Goal: Information Seeking & Learning: Learn about a topic

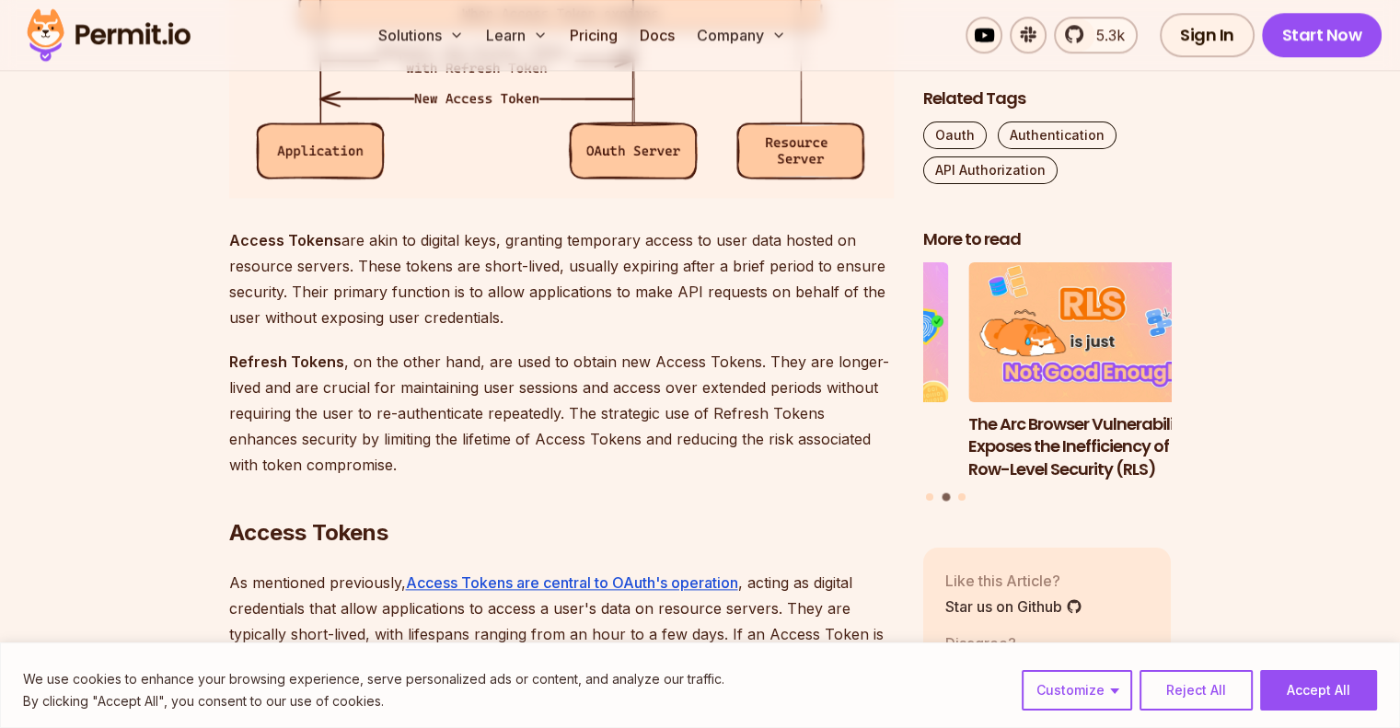
scroll to position [2112, 0]
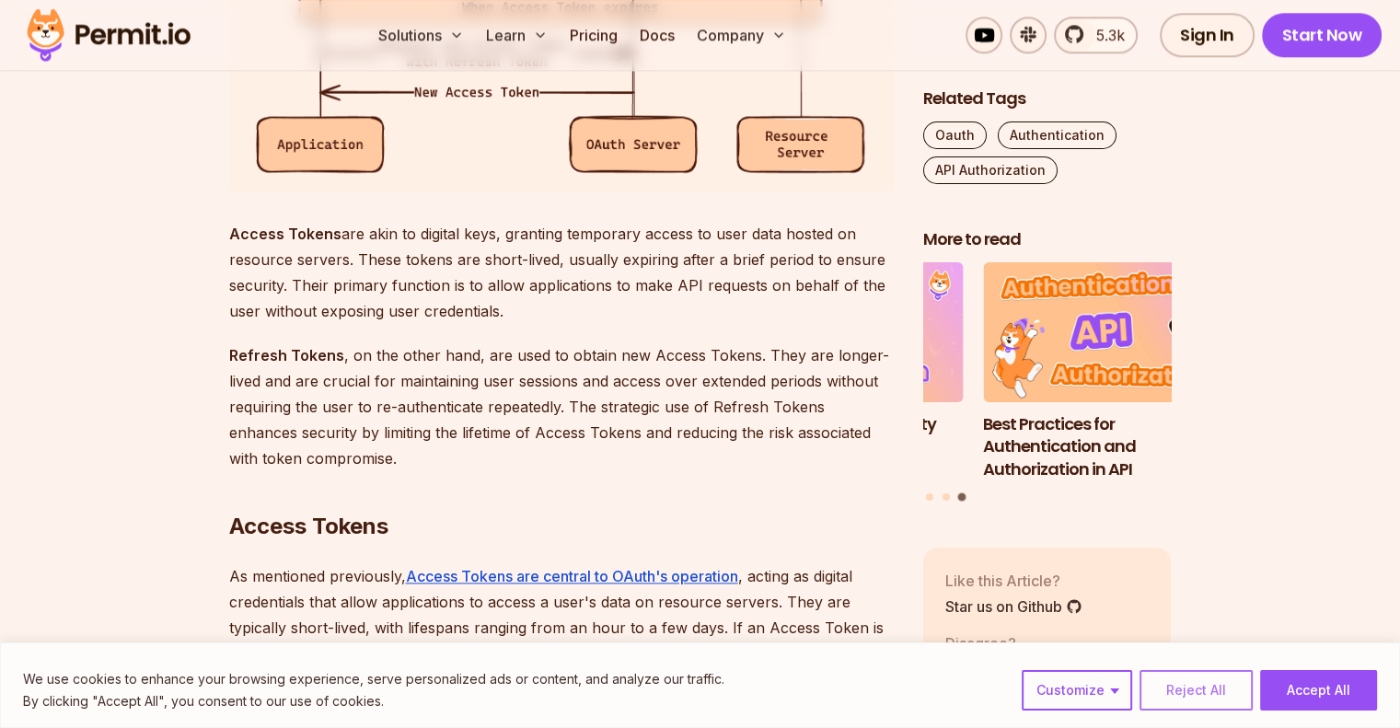
click at [1190, 679] on button "Reject All" at bounding box center [1196, 690] width 113 height 41
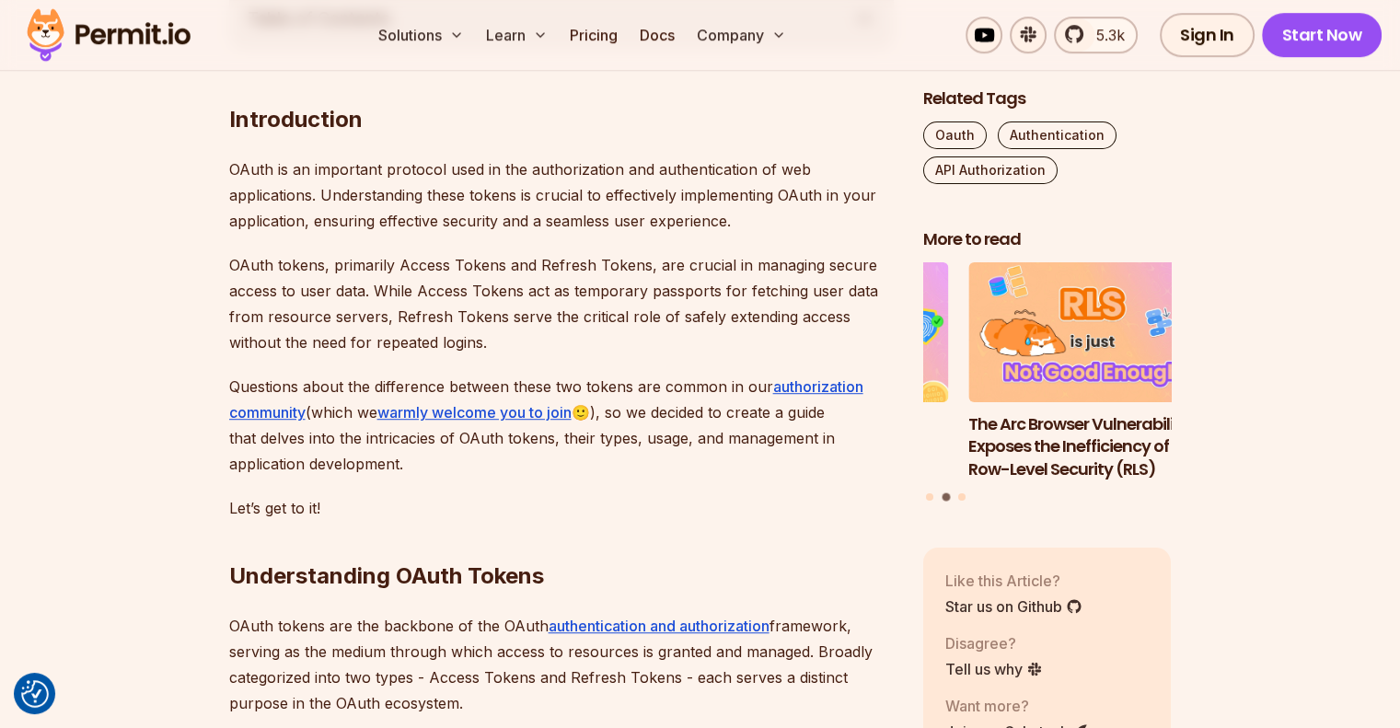
scroll to position [1086, 0]
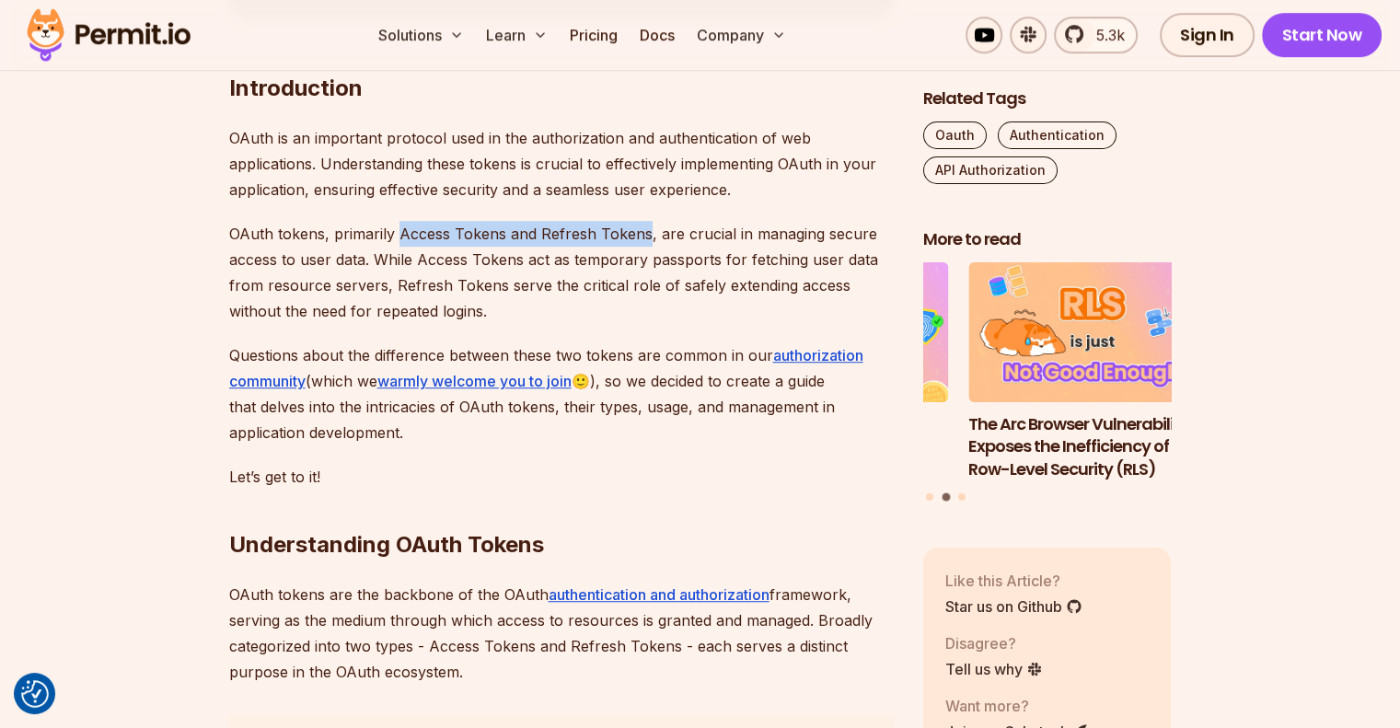
drag, startPoint x: 394, startPoint y: 232, endPoint x: 639, endPoint y: 232, distance: 244.9
click at [639, 232] on p "OAuth tokens, primarily Access Tokens and Refresh Tokens, are crucial in managi…" at bounding box center [561, 272] width 665 height 103
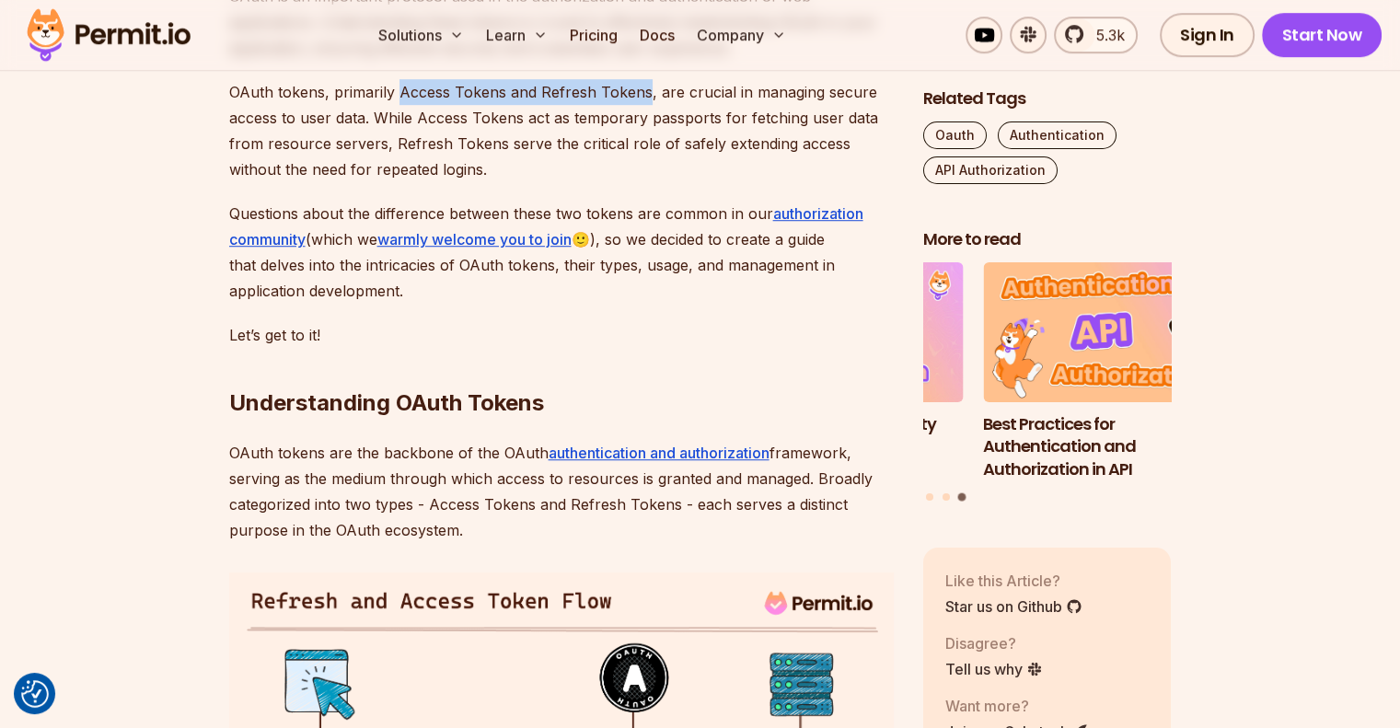
scroll to position [1229, 0]
copy p "Access Tokens and Refresh Tokens"
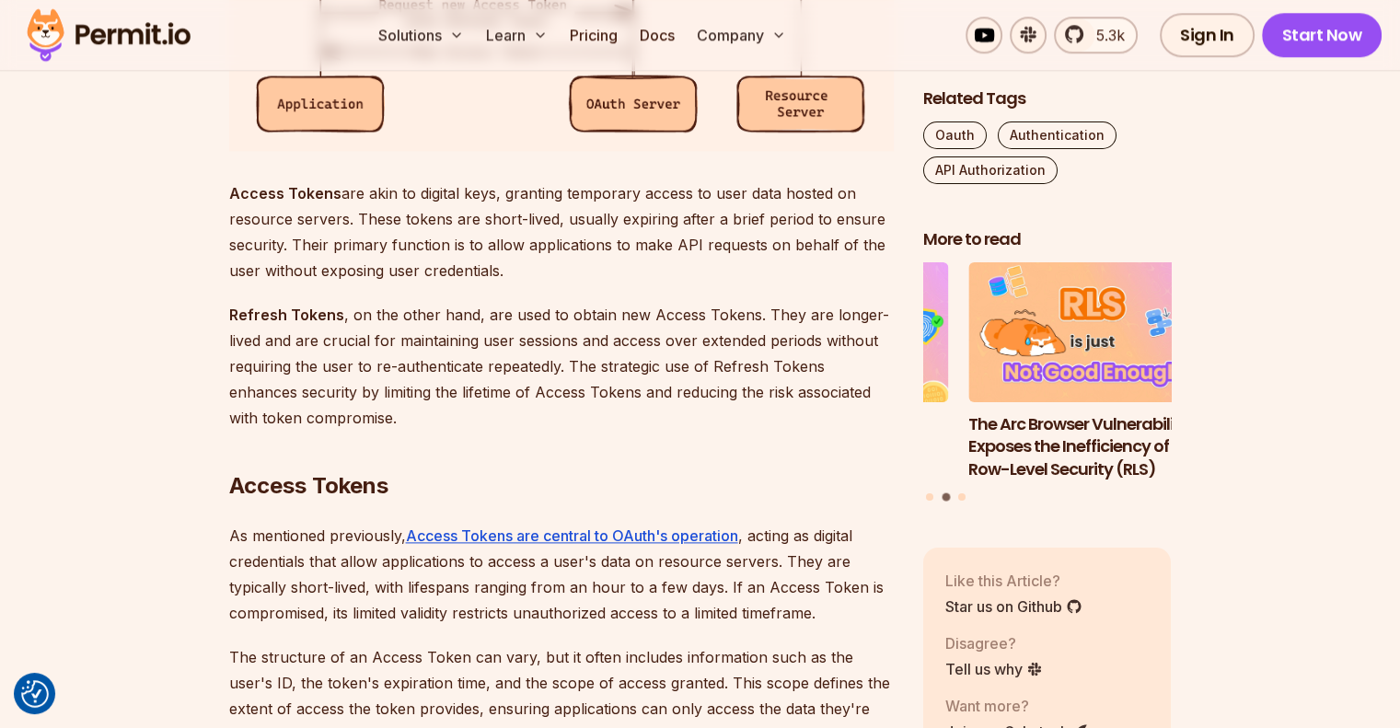
scroll to position [2157, 0]
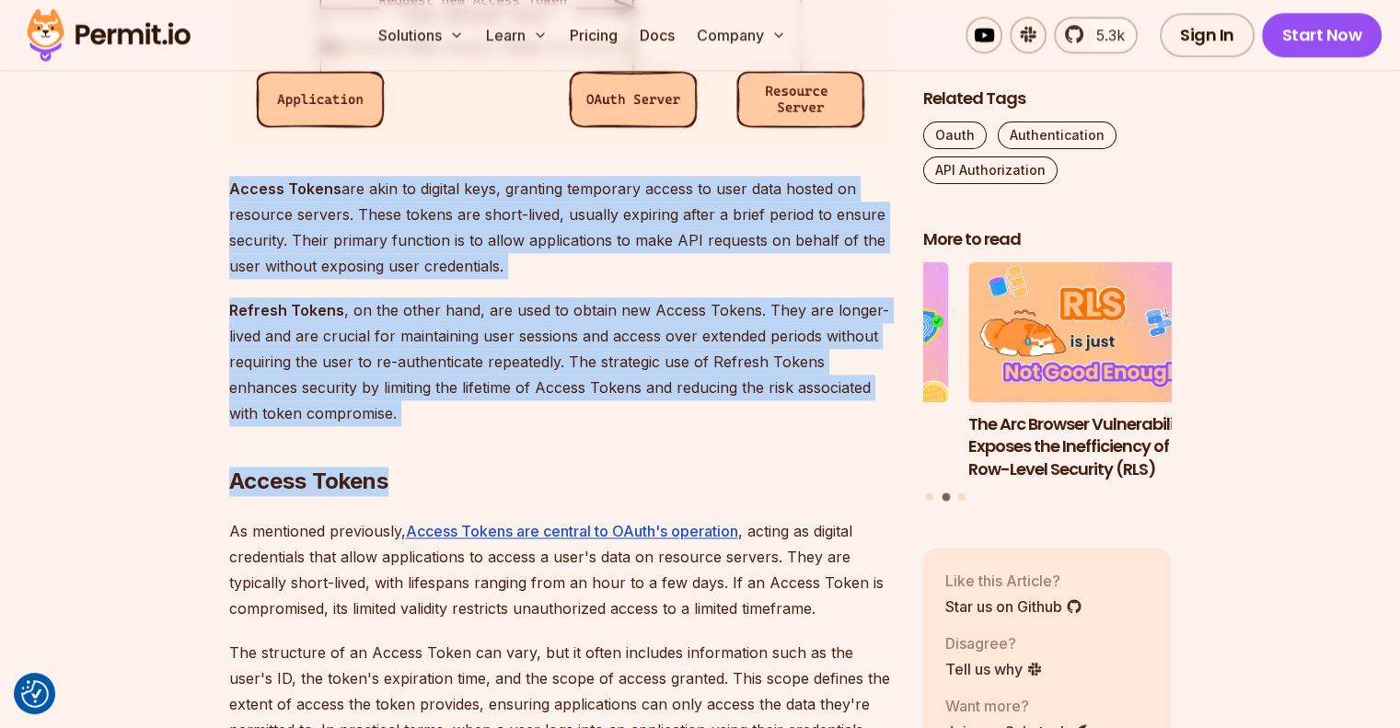
drag, startPoint x: 230, startPoint y: 192, endPoint x: 389, endPoint y: 405, distance: 266.5
click at [389, 405] on h2 "Access Tokens" at bounding box center [561, 444] width 665 height 103
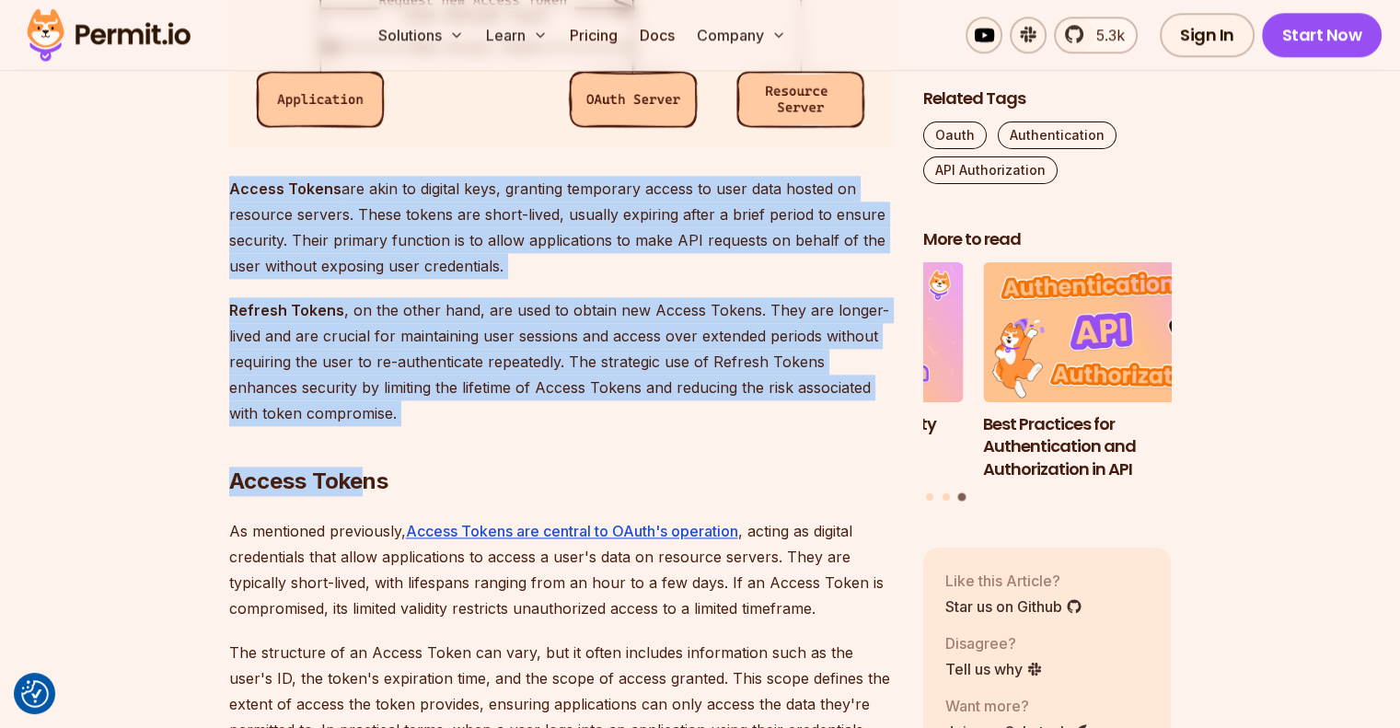
drag, startPoint x: 372, startPoint y: 411, endPoint x: 229, endPoint y: 187, distance: 265.4
click at [229, 187] on strong "Access Tokens" at bounding box center [285, 189] width 112 height 18
drag, startPoint x: 229, startPoint y: 187, endPoint x: 359, endPoint y: 407, distance: 255.5
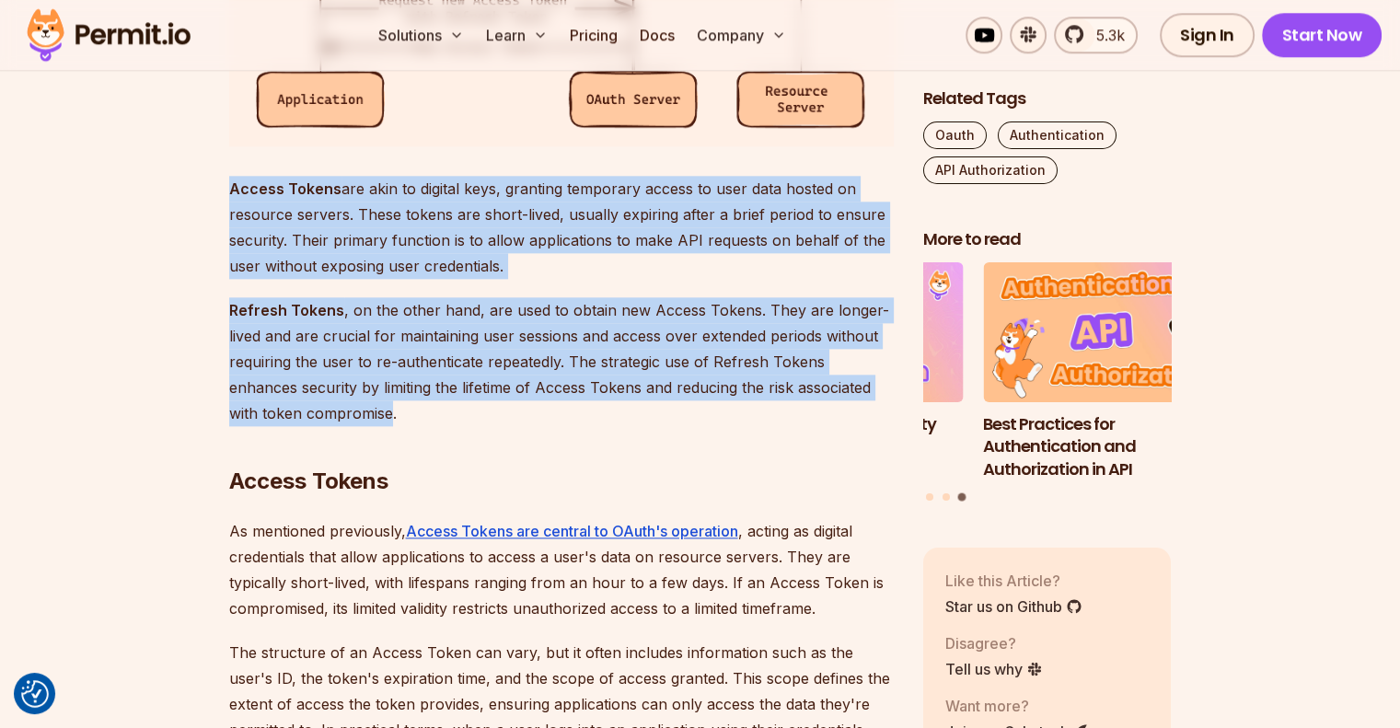
copy div "Access Tokens are akin to digital keys, granting temporary access to user data …"
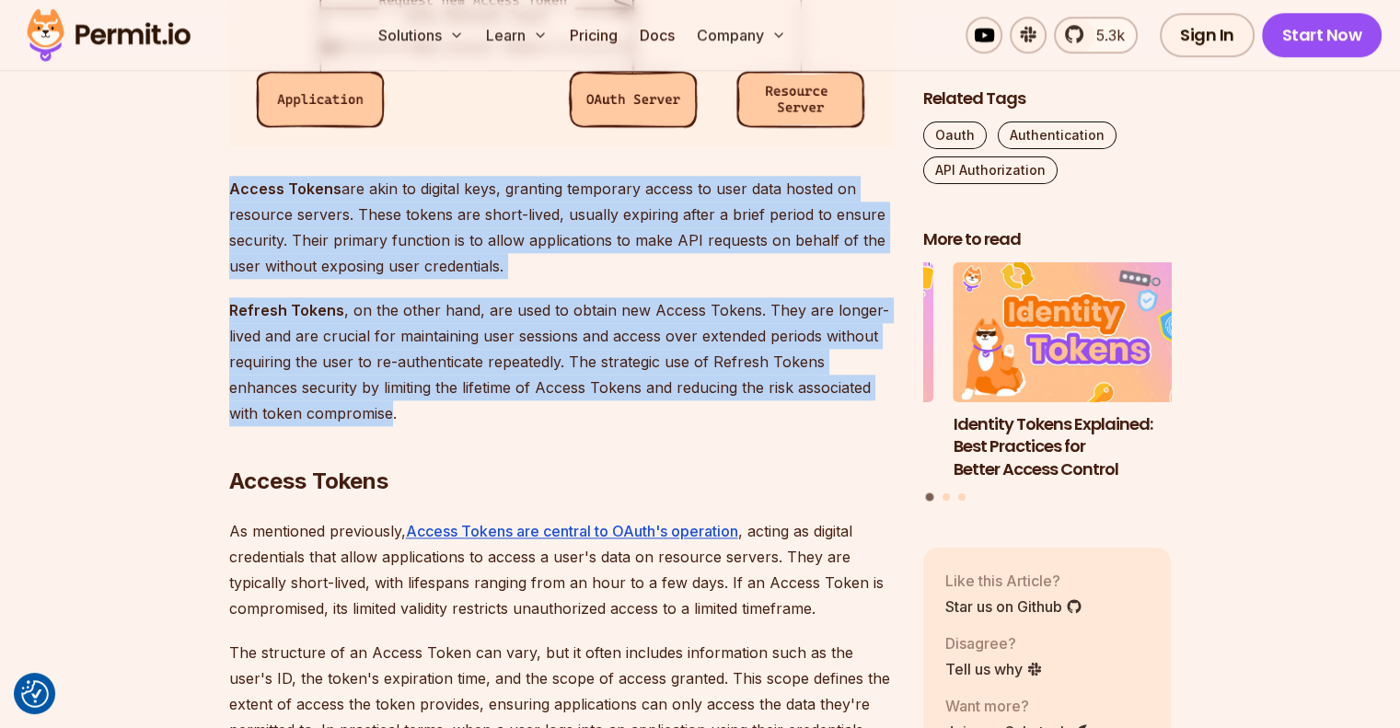
click at [272, 420] on p "Refresh Tokens , on the other hand, are used to obtain new Access Tokens. They …" at bounding box center [561, 361] width 665 height 129
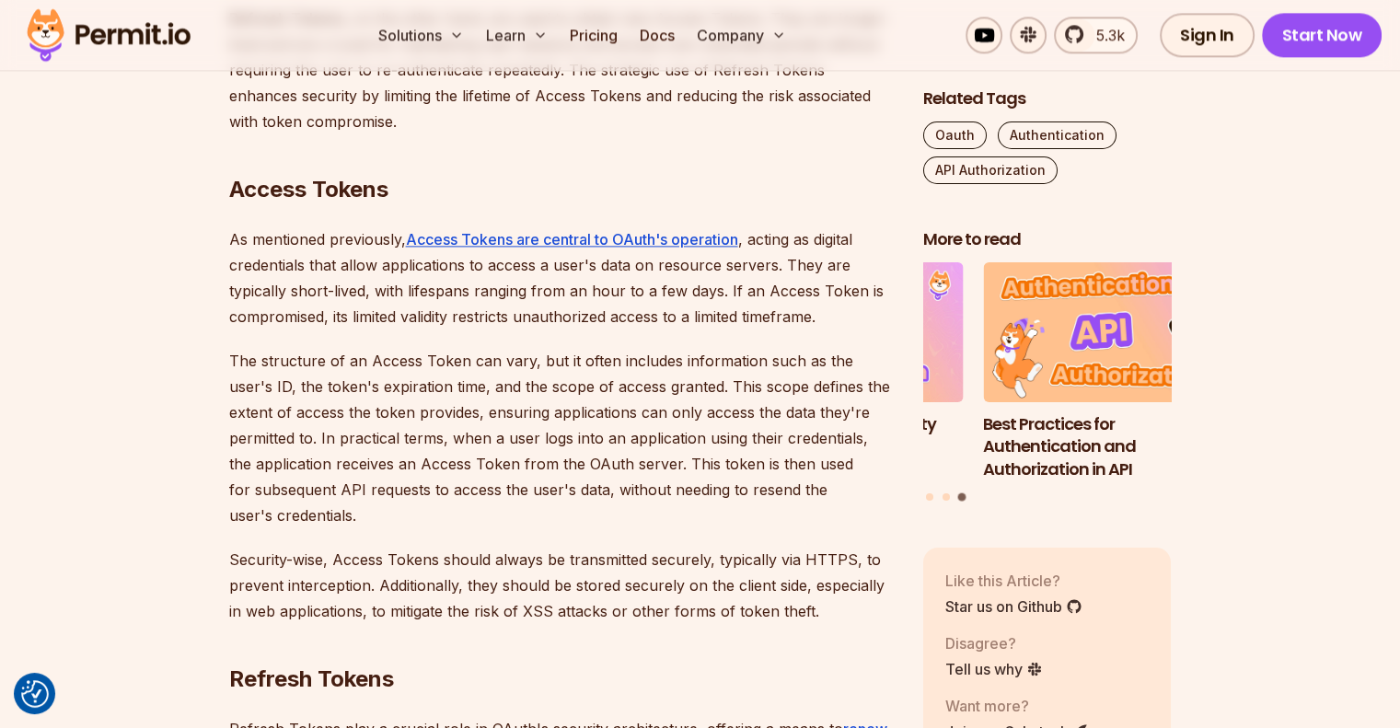
scroll to position [2399, 0]
